Goal: Transaction & Acquisition: Book appointment/travel/reservation

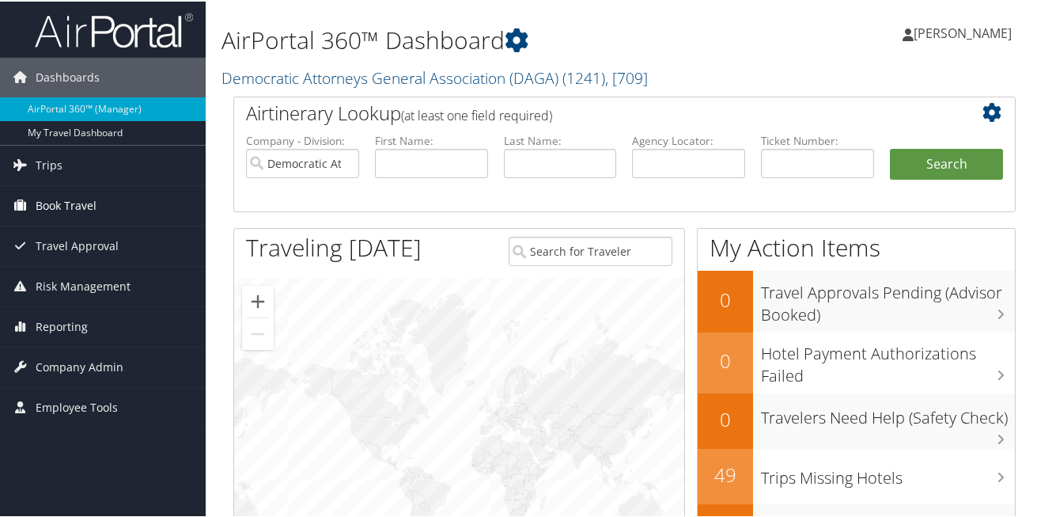
click at [66, 208] on span "Book Travel" at bounding box center [66, 204] width 61 height 40
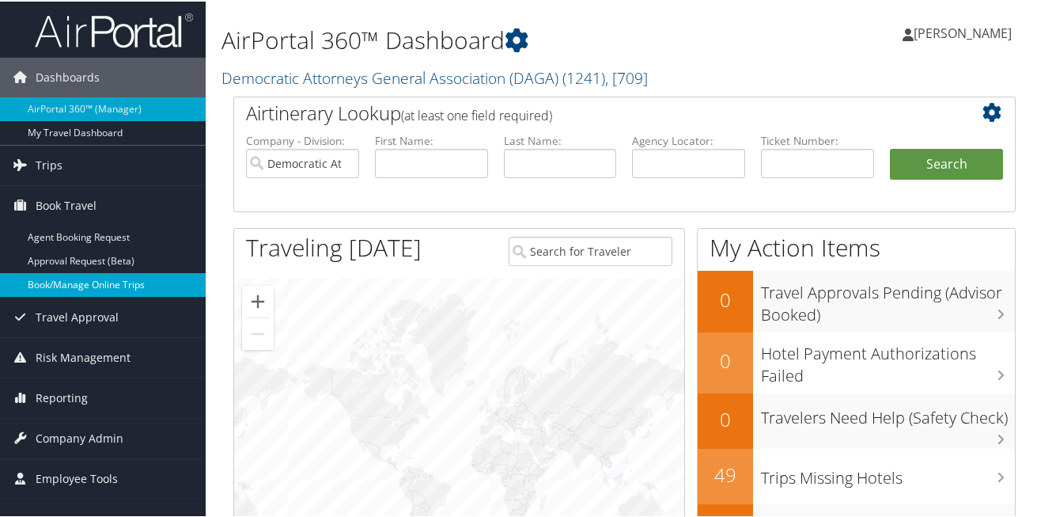
click at [40, 293] on link "Book/Manage Online Trips" at bounding box center [103, 283] width 206 height 24
